Goal: Task Accomplishment & Management: Complete application form

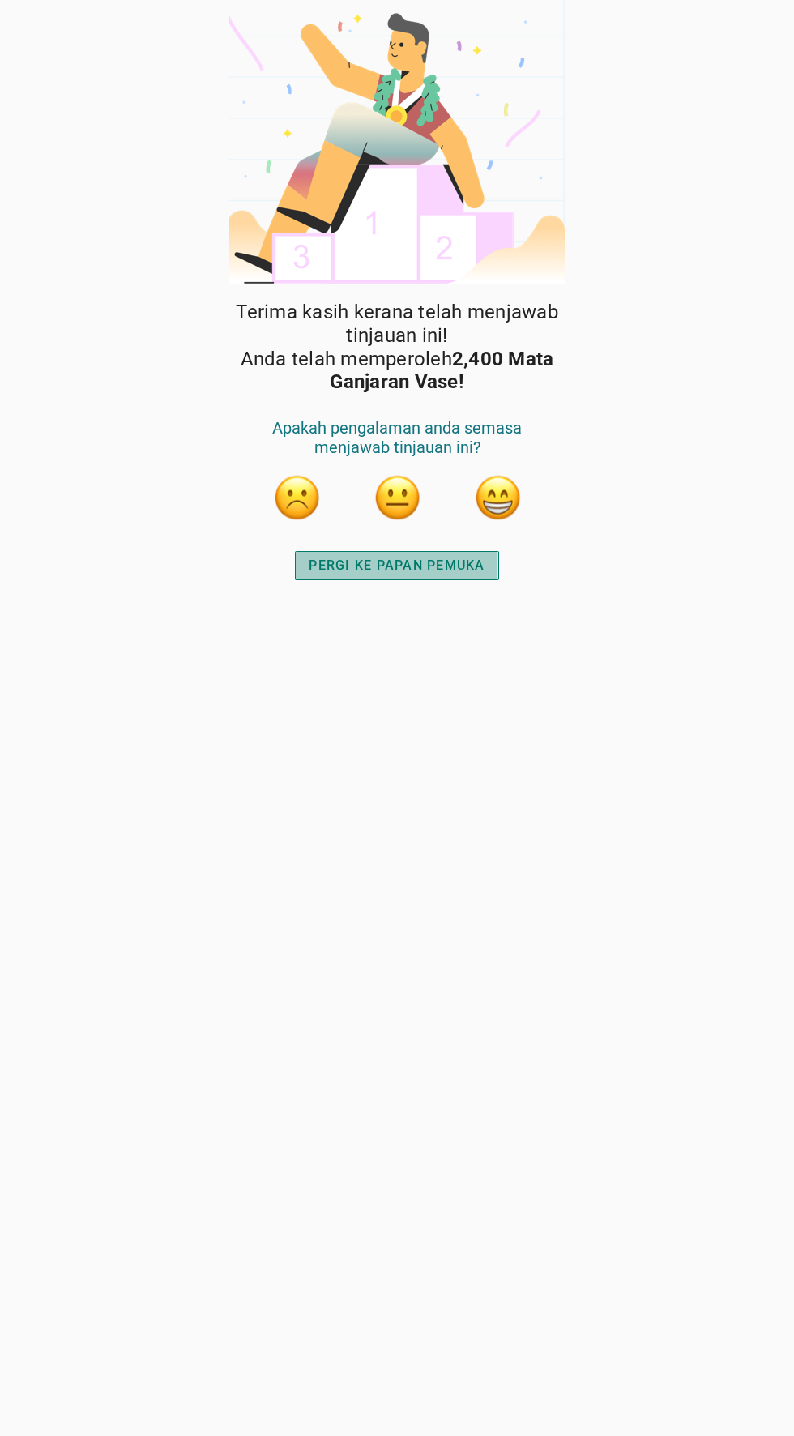
click at [473, 574] on div "PERGI KE PAPAN PEMUKA" at bounding box center [397, 565] width 176 height 19
